Goal: Task Accomplishment & Management: Manage account settings

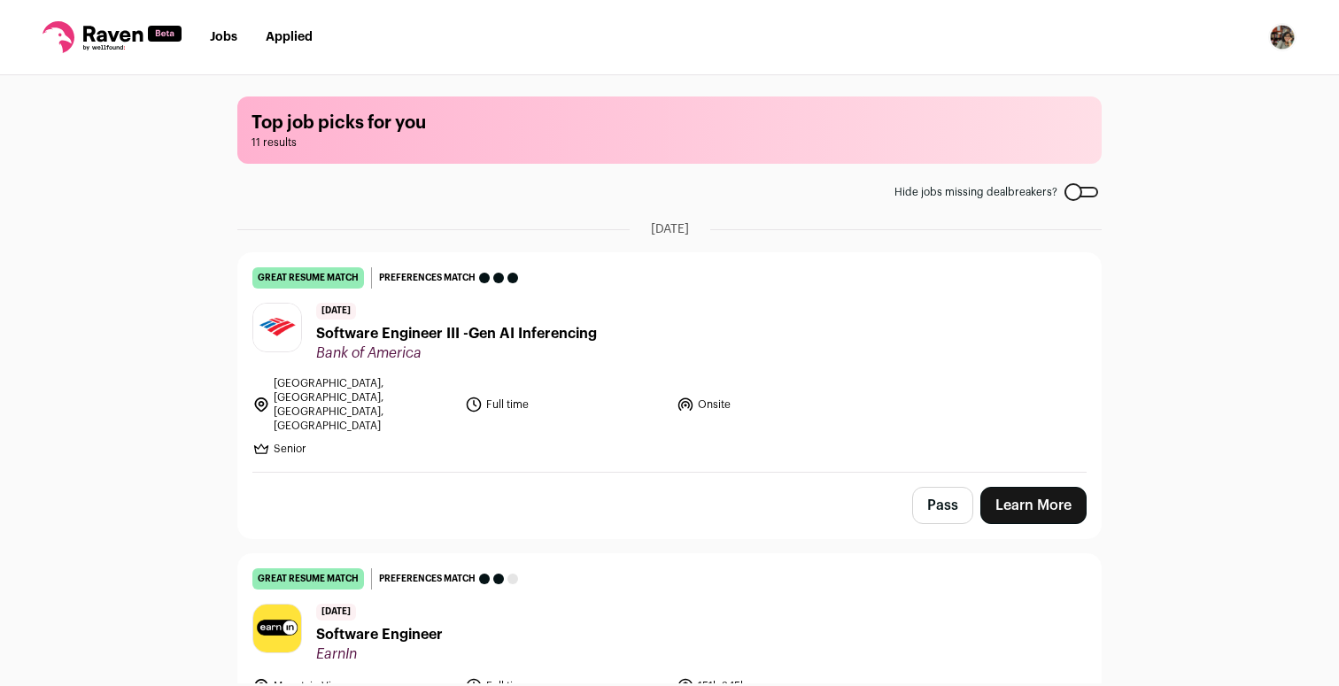
click at [1293, 27] on img "Open dropdown" at bounding box center [1282, 37] width 28 height 28
click at [1163, 81] on link "Settings" at bounding box center [1198, 82] width 196 height 42
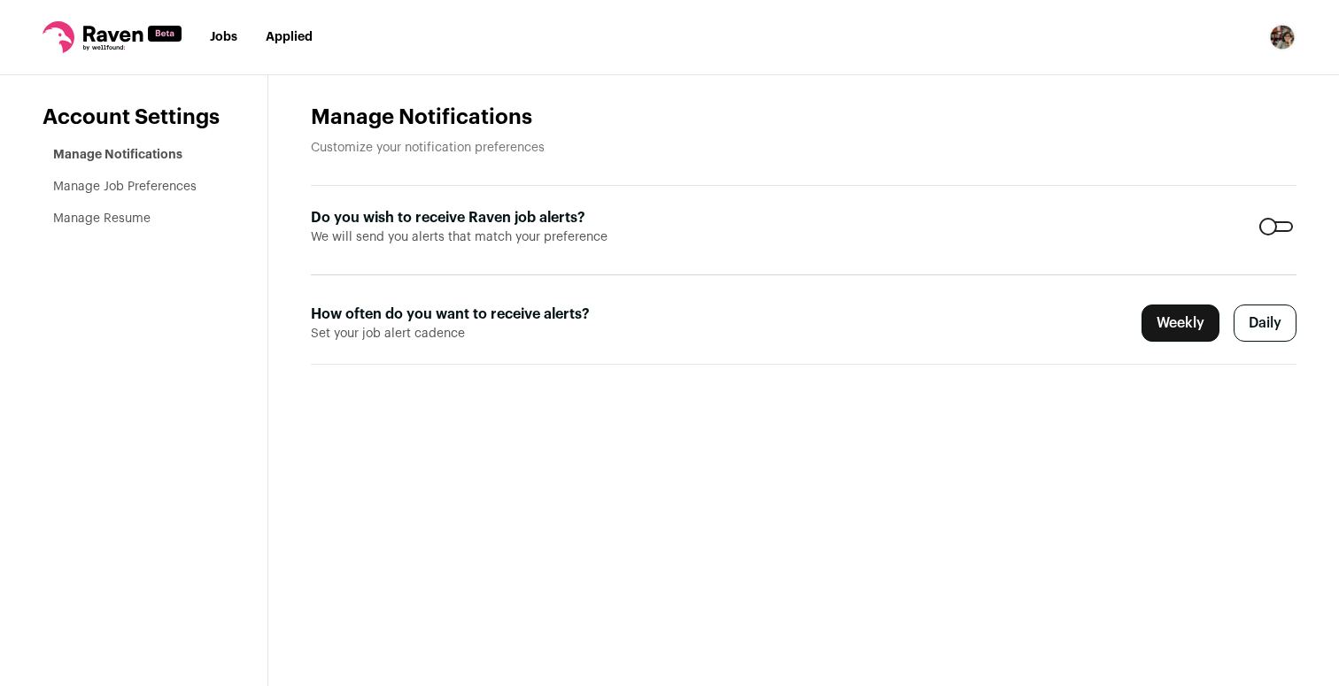
click at [1260, 326] on label "Daily" at bounding box center [1264, 323] width 63 height 37
click at [167, 182] on link "Manage Job Preferences" at bounding box center [124, 187] width 143 height 12
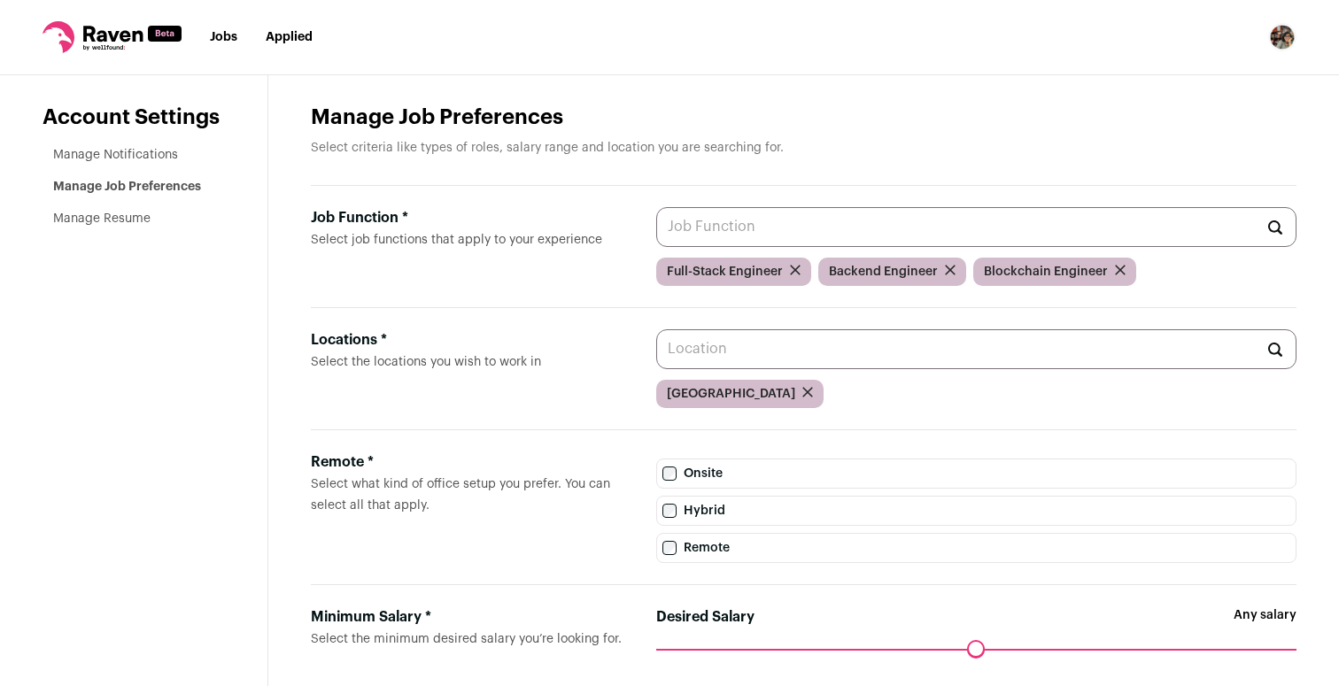
click at [799, 231] on input "Job Function * Select job functions that apply to your experience" at bounding box center [976, 227] width 640 height 40
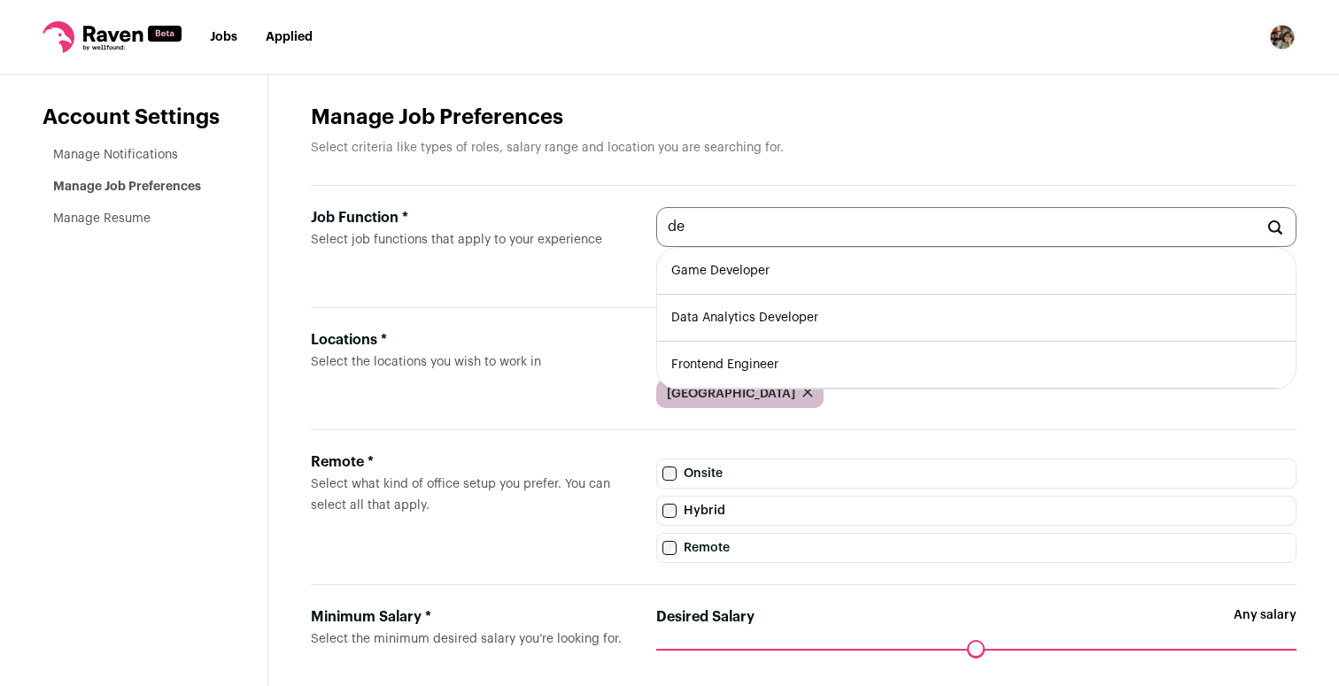
type input "d"
click at [762, 316] on li "ML Engineer" at bounding box center [976, 318] width 638 height 47
type input "ML Engineer"
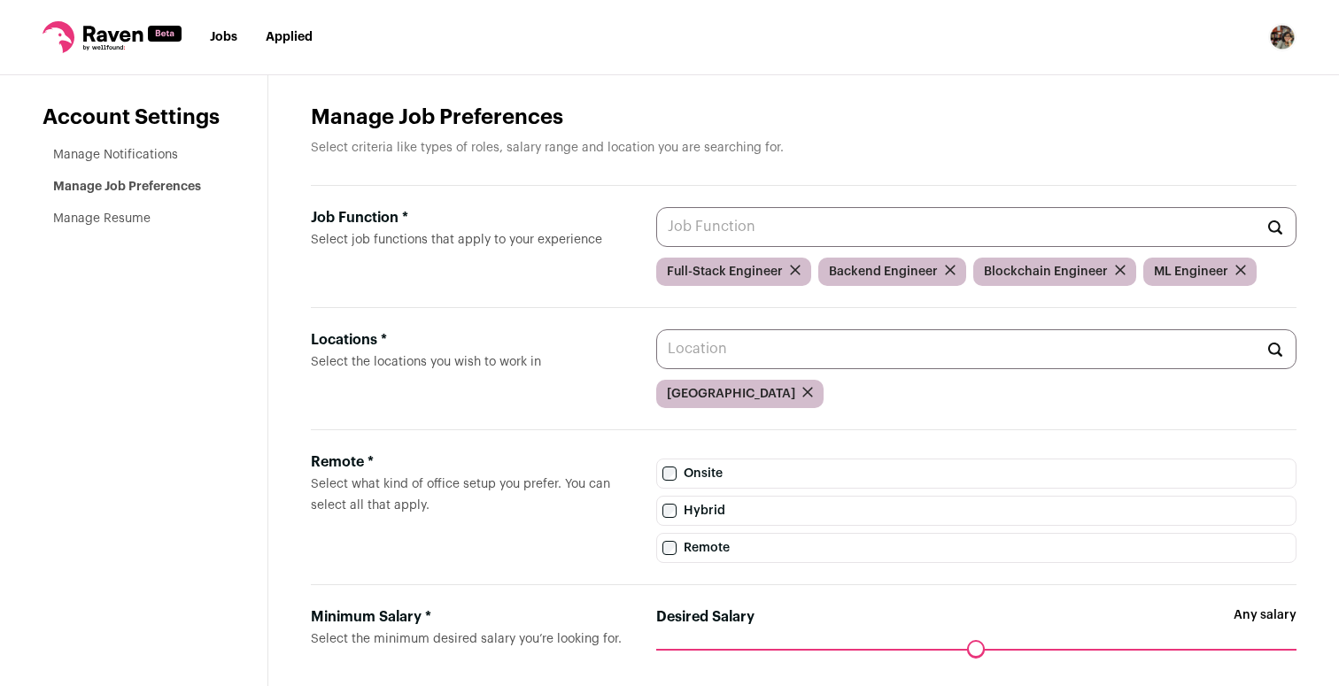
click at [769, 228] on input "Job Function * Select job functions that apply to your experience" at bounding box center [976, 227] width 640 height 40
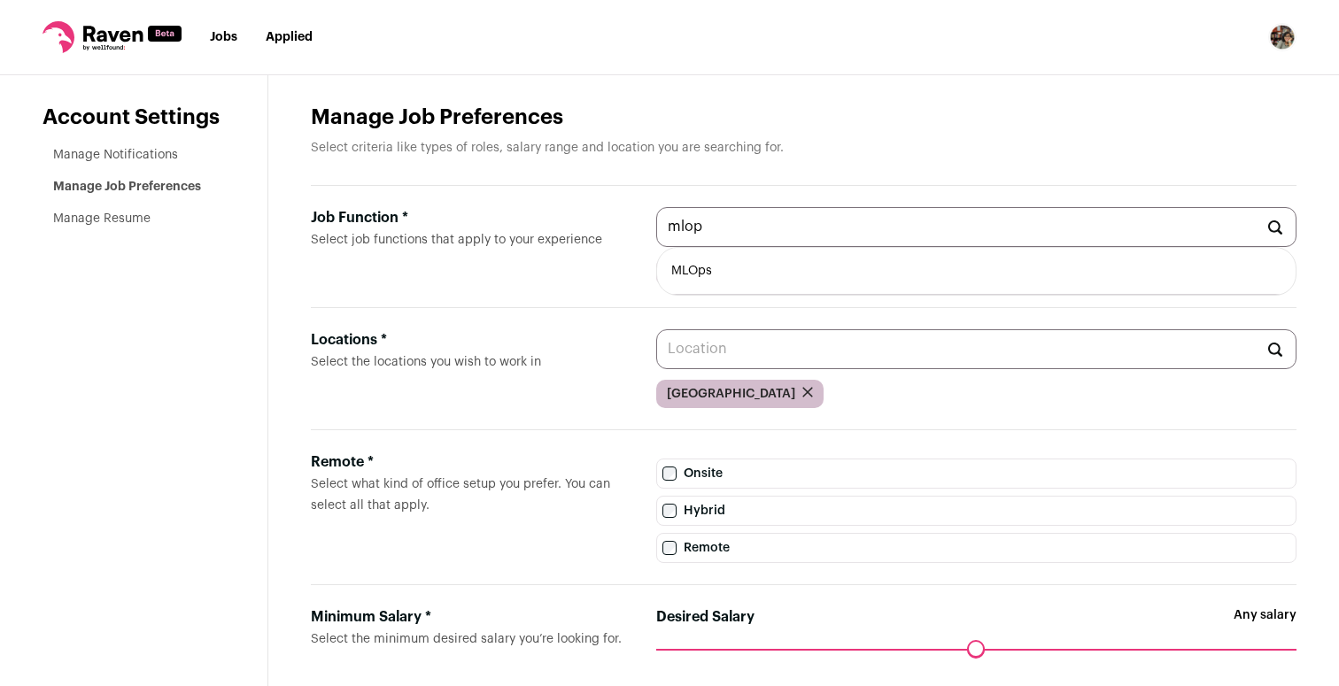
click at [769, 265] on li "MLOps" at bounding box center [976, 271] width 638 height 47
type input "MLOps"
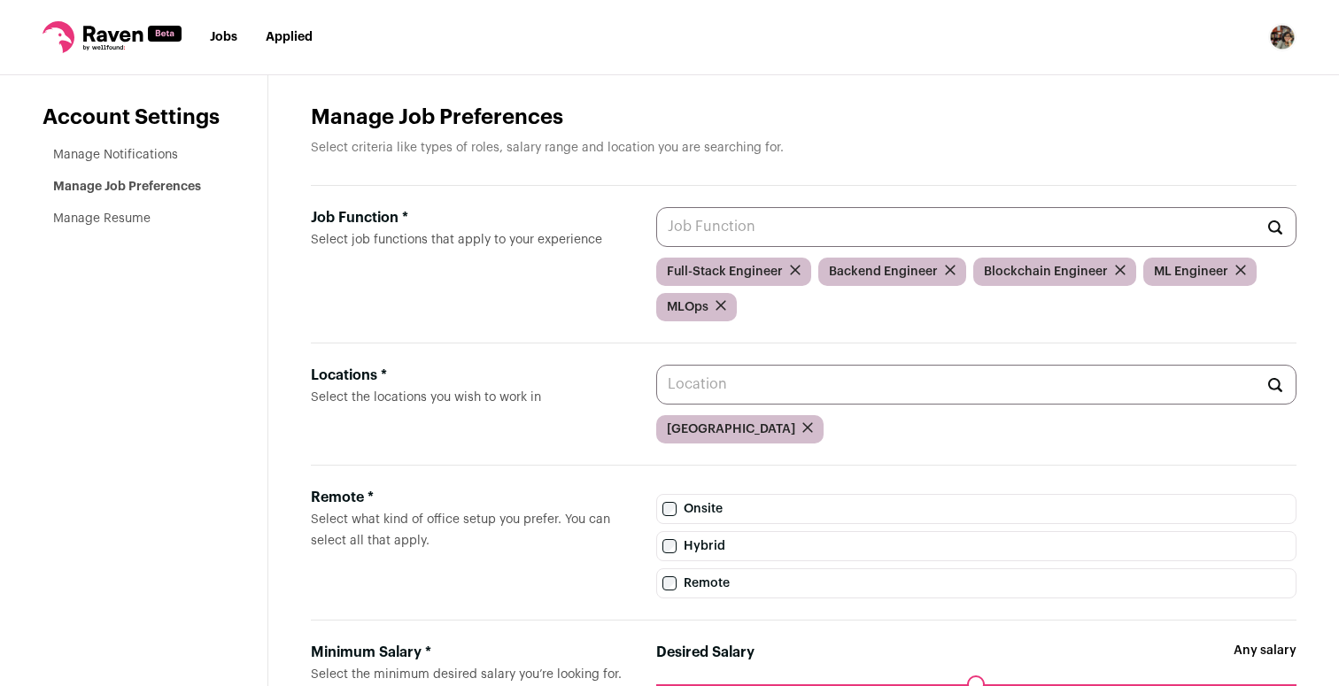
click at [218, 36] on link "Jobs" at bounding box center [223, 37] width 27 height 12
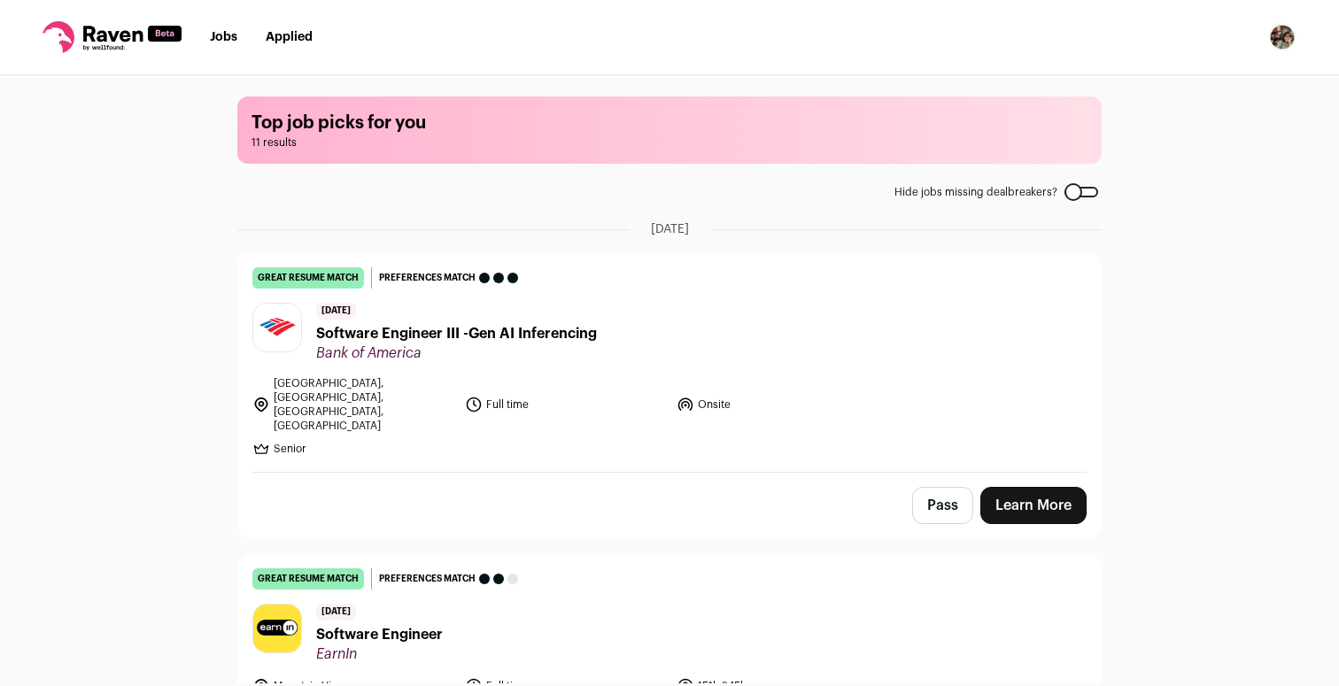
click at [1026, 487] on link "Learn More" at bounding box center [1033, 505] width 106 height 37
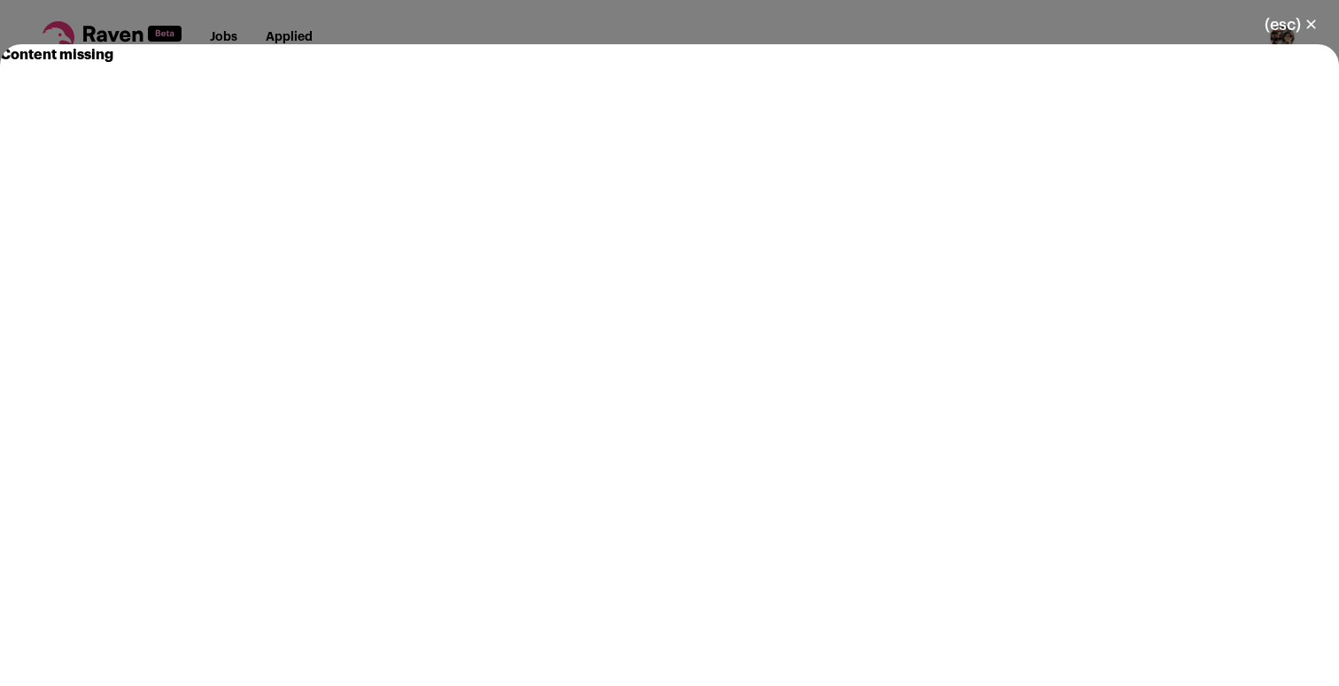
click at [1301, 20] on button "(esc) ✕" at bounding box center [1291, 24] width 96 height 39
